Goal: Task Accomplishment & Management: Manage account settings

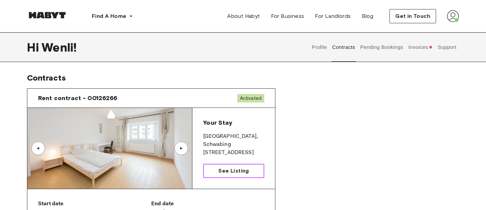
click at [238, 169] on span "See Listing" at bounding box center [233, 171] width 30 height 8
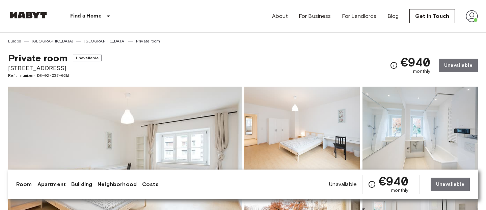
click at [472, 13] on img at bounding box center [471, 16] width 12 height 12
click at [366, 35] on div at bounding box center [243, 105] width 486 height 210
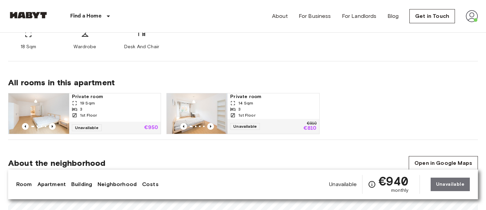
scroll to position [305, 0]
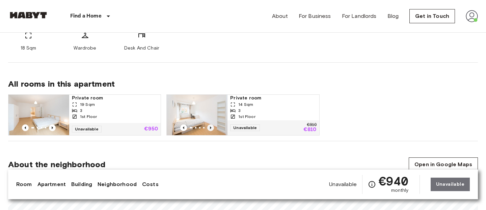
click at [212, 126] on icon "Previous image" at bounding box center [210, 127] width 7 height 7
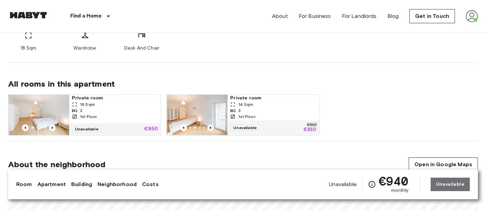
click at [212, 126] on icon "Previous image" at bounding box center [210, 127] width 7 height 7
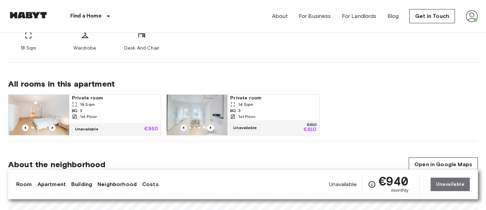
click at [186, 127] on icon "Previous image" at bounding box center [183, 127] width 7 height 7
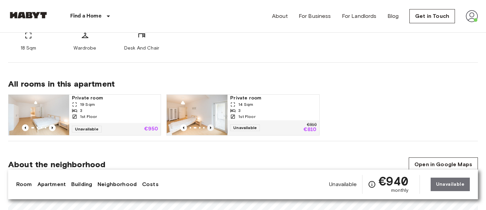
click at [211, 127] on icon "Previous image" at bounding box center [210, 127] width 7 height 7
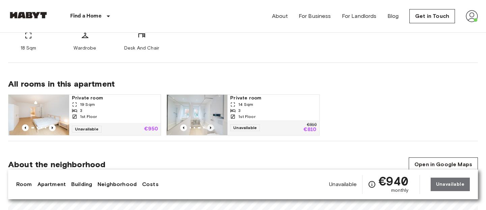
click at [211, 127] on icon "Previous image" at bounding box center [210, 127] width 7 height 7
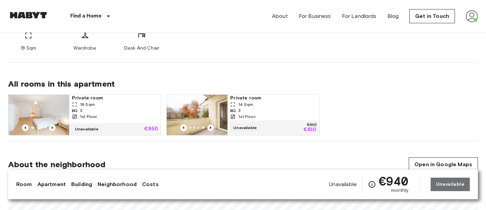
click at [211, 127] on icon "Previous image" at bounding box center [210, 127] width 7 height 7
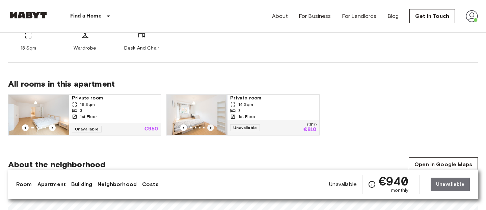
click at [211, 127] on icon "Previous image" at bounding box center [210, 127] width 7 height 7
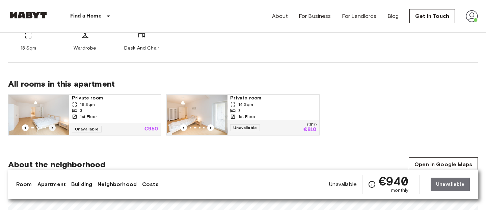
click at [50, 127] on icon "Previous image" at bounding box center [52, 127] width 7 height 7
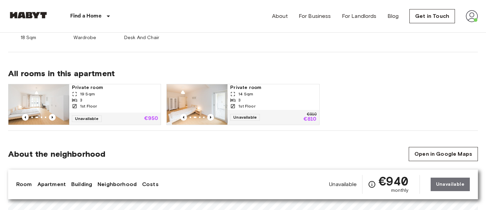
scroll to position [309, 0]
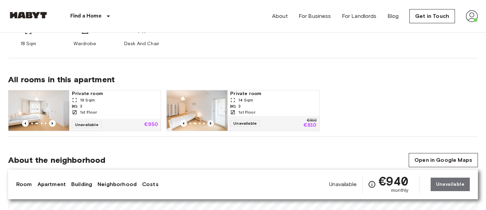
click at [211, 123] on icon "Previous image" at bounding box center [210, 123] width 7 height 7
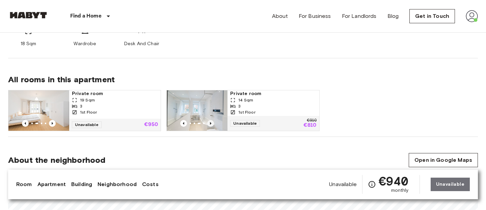
click at [211, 123] on icon "Previous image" at bounding box center [210, 123] width 7 height 7
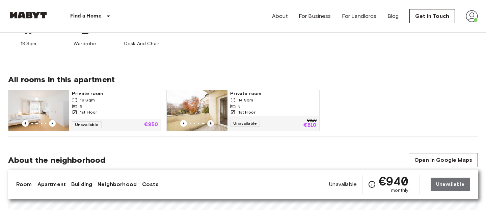
click at [211, 123] on icon "Previous image" at bounding box center [210, 123] width 7 height 7
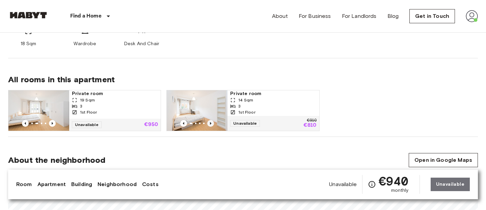
click at [211, 123] on icon "Previous image" at bounding box center [210, 123] width 7 height 7
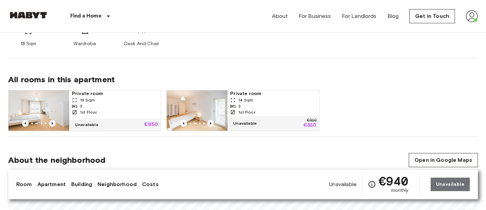
click at [52, 124] on icon "Previous image" at bounding box center [52, 123] width 7 height 7
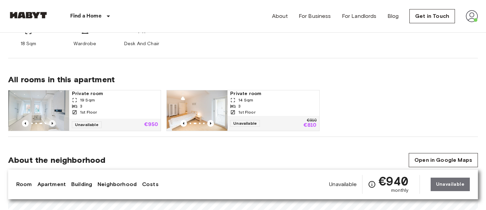
click at [52, 124] on icon "Previous image" at bounding box center [52, 123] width 7 height 7
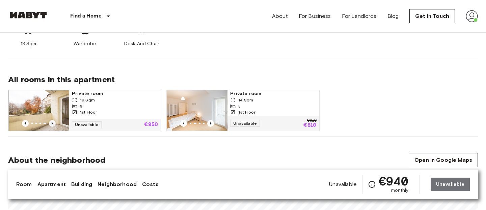
click at [52, 124] on icon "Previous image" at bounding box center [52, 123] width 7 height 7
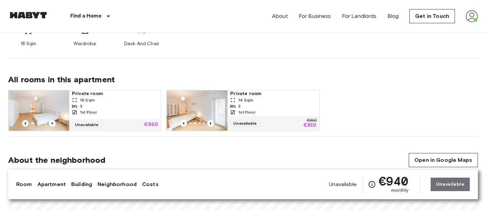
click at [26, 122] on icon "Previous image" at bounding box center [25, 123] width 7 height 7
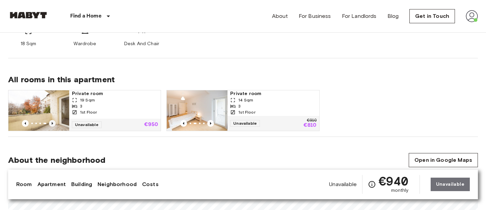
click at [53, 125] on icon "Previous image" at bounding box center [52, 123] width 7 height 7
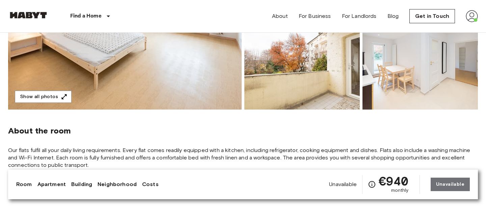
scroll to position [161, 0]
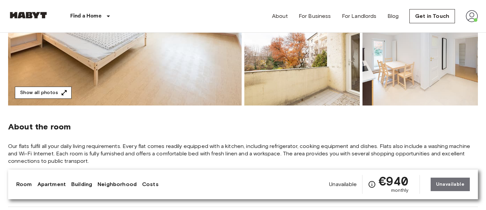
click at [50, 93] on button "Show all photos" at bounding box center [43, 93] width 57 height 12
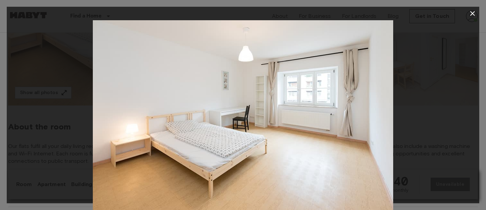
click at [471, 10] on icon "button" at bounding box center [472, 13] width 8 height 8
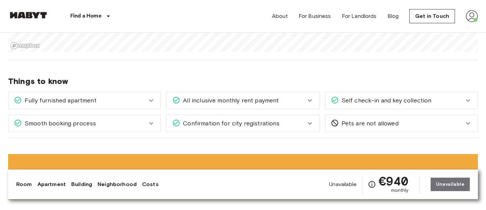
scroll to position [531, 0]
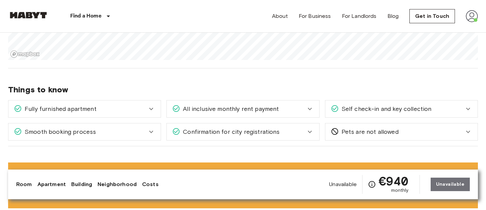
click at [353, 114] on div "Self check-in and key collection" at bounding box center [401, 109] width 152 height 17
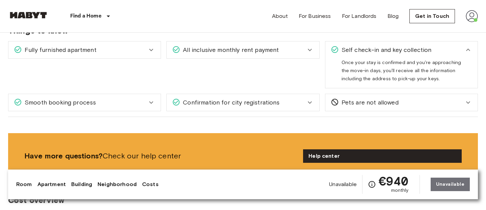
scroll to position [591, 0]
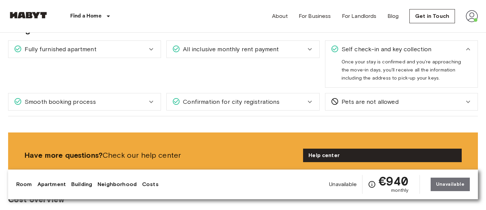
click at [240, 104] on span "Confirmation for city registrations" at bounding box center [229, 101] width 99 height 9
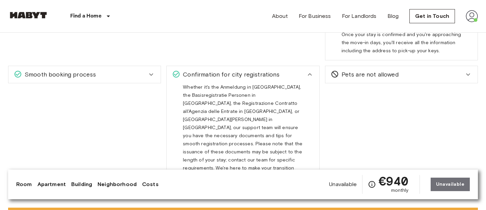
scroll to position [626, 0]
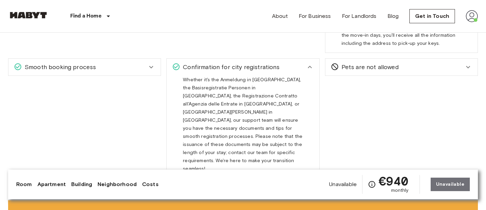
click at [116, 67] on div "Smooth booking process" at bounding box center [80, 67] width 133 height 9
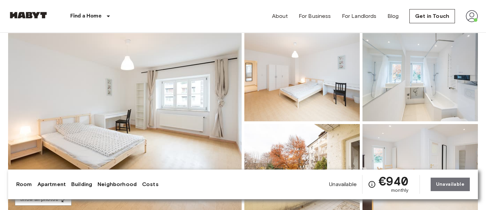
scroll to position [0, 0]
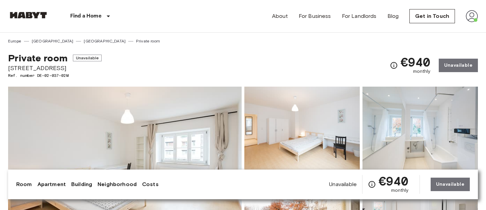
click at [113, 185] on link "Neighborhood" at bounding box center [116, 184] width 39 height 8
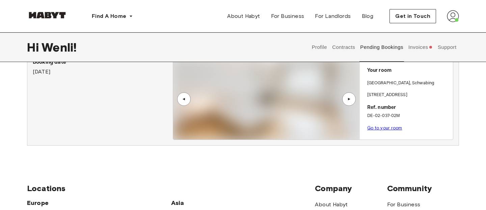
scroll to position [36, 0]
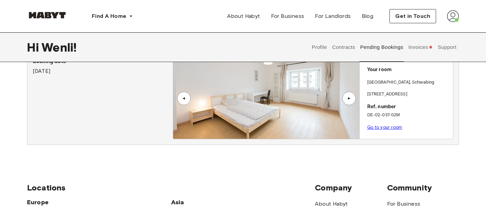
click at [350, 96] on div "▲" at bounding box center [348, 98] width 7 height 4
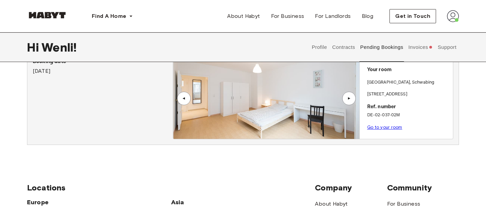
click at [350, 96] on div "▲" at bounding box center [348, 98] width 7 height 4
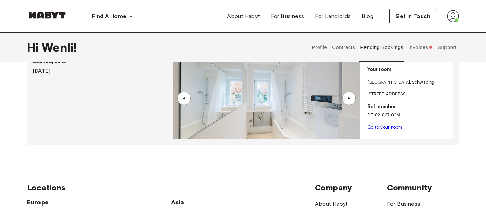
click at [350, 96] on div "▲" at bounding box center [348, 98] width 7 height 4
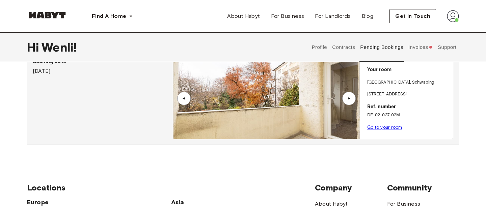
click at [350, 96] on div "▲" at bounding box center [348, 98] width 7 height 4
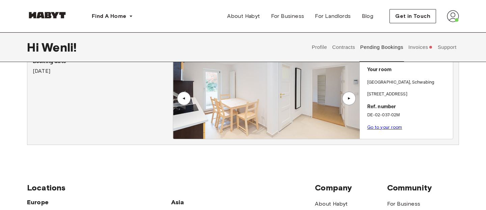
click at [350, 96] on div "▲" at bounding box center [348, 98] width 7 height 4
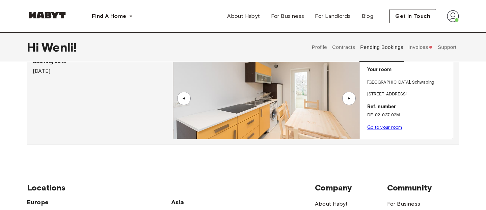
click at [350, 96] on div "▲" at bounding box center [348, 98] width 7 height 4
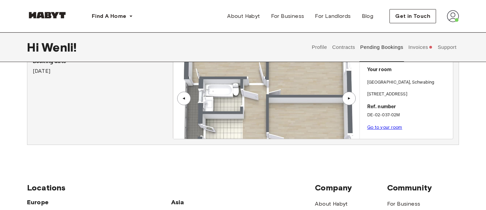
click at [284, 93] on img at bounding box center [266, 98] width 186 height 81
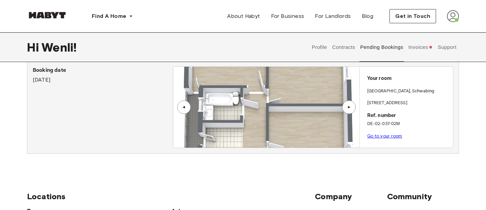
scroll to position [25, 0]
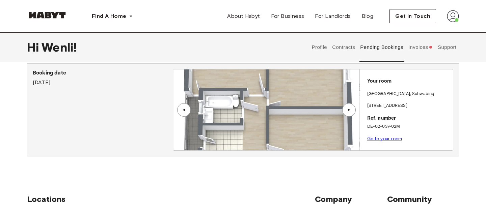
click at [232, 108] on img at bounding box center [266, 109] width 186 height 81
click at [262, 91] on img at bounding box center [266, 109] width 186 height 81
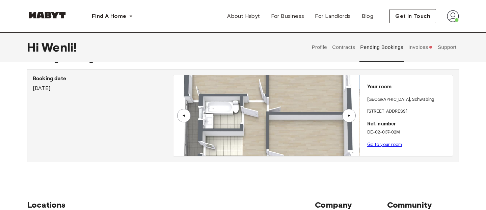
scroll to position [19, 0]
click at [329, 128] on img at bounding box center [266, 116] width 186 height 81
click at [307, 110] on img at bounding box center [266, 116] width 186 height 81
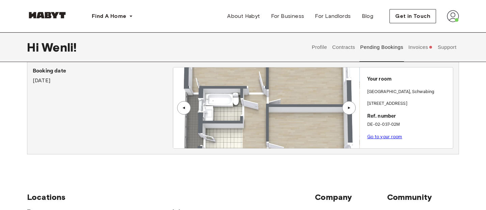
scroll to position [24, 0]
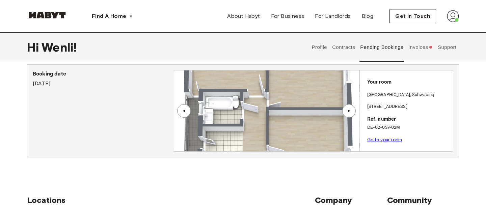
click at [344, 112] on div "▲" at bounding box center [348, 110] width 13 height 13
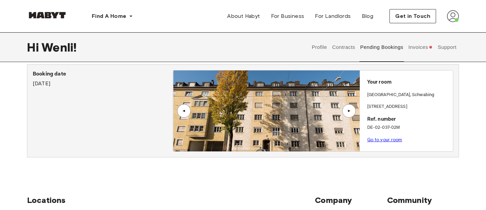
click at [184, 106] on div "▲" at bounding box center [183, 110] width 13 height 13
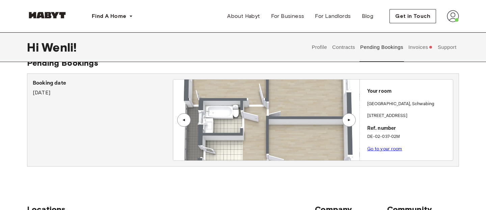
scroll to position [17, 0]
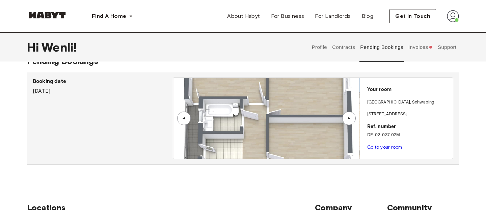
click at [351, 117] on div "▲" at bounding box center [348, 118] width 7 height 4
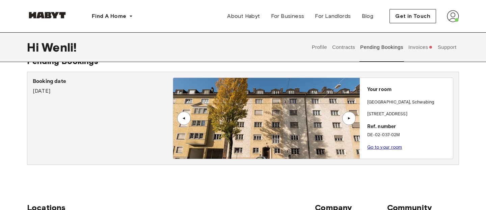
click at [347, 117] on div "▲" at bounding box center [348, 118] width 7 height 4
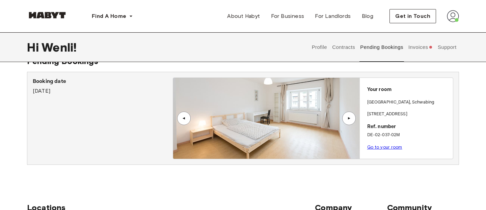
click at [180, 119] on div "▲" at bounding box center [183, 118] width 7 height 4
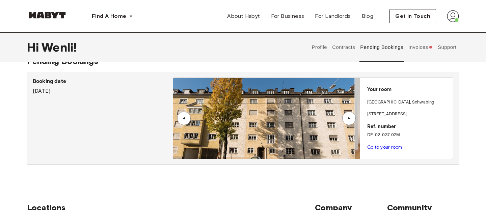
click at [180, 119] on div "▲" at bounding box center [183, 118] width 7 height 4
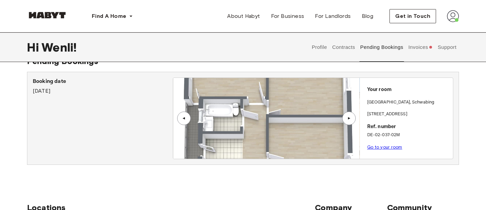
click at [270, 120] on img at bounding box center [266, 118] width 186 height 81
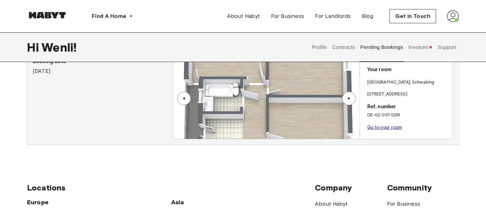
scroll to position [0, 0]
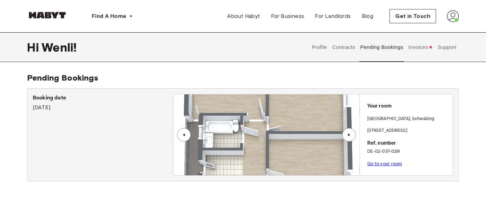
click at [426, 48] on button "Invoices" at bounding box center [420, 47] width 26 height 30
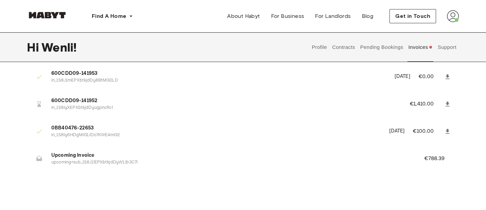
scroll to position [27, 0]
click at [39, 159] on icon at bounding box center [39, 157] width 6 height 5
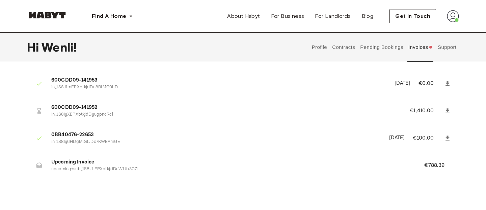
scroll to position [19, 0]
click at [100, 113] on p "in_1S8IyXEPXbtkjdDyugpncRcl" at bounding box center [222, 115] width 342 height 6
click at [78, 108] on span "600CDD09-141952" at bounding box center [222, 109] width 342 height 8
click at [434, 168] on p "€788.39" at bounding box center [438, 166] width 29 height 8
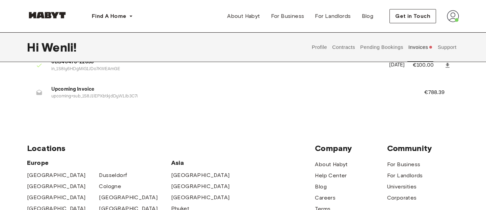
scroll to position [94, 0]
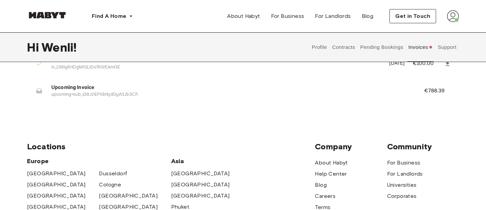
click at [82, 92] on p "upcoming+sub_1S8J1lEPXbtkjdDyW1Jb3C7i" at bounding box center [229, 95] width 356 height 6
click at [105, 98] on li "Upcoming Invoice upcoming+sub_1S8J1lEPXbtkjdDyW1Jb3C7i €788.39" at bounding box center [243, 90] width 432 height 23
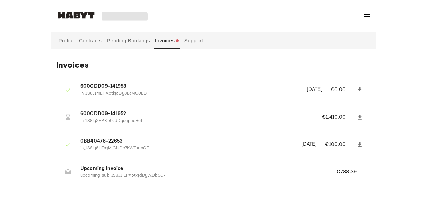
scroll to position [28, 0]
